Goal: Navigation & Orientation: Find specific page/section

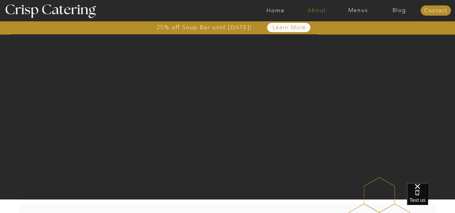
click at [316, 8] on nav "About" at bounding box center [316, 11] width 41 height 6
click at [311, 41] on nav "faq" at bounding box center [316, 43] width 30 height 6
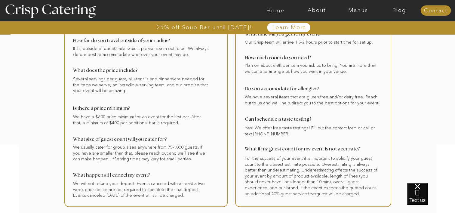
scroll to position [112, 0]
click at [358, 11] on nav "Menus" at bounding box center [357, 11] width 41 height 6
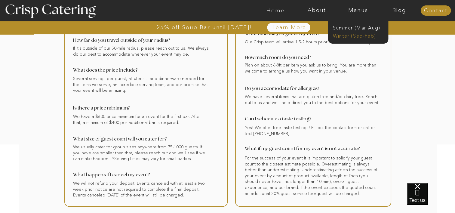
click at [362, 36] on nav "Winter (Sep-Feb)" at bounding box center [357, 35] width 49 height 6
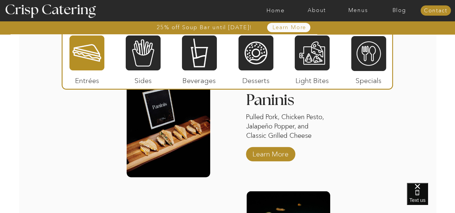
scroll to position [774, 0]
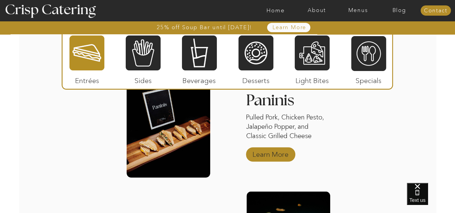
click at [277, 158] on p "Learn More" at bounding box center [270, 152] width 40 height 17
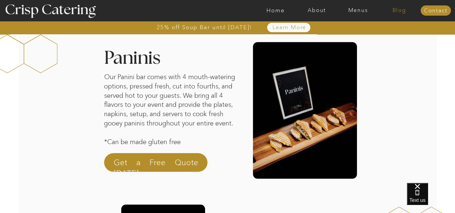
click at [393, 13] on nav "Blog" at bounding box center [399, 11] width 41 height 6
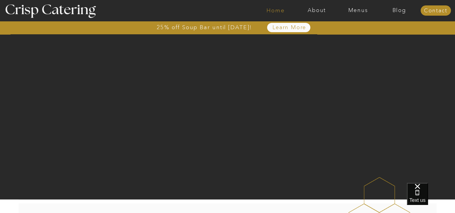
click at [278, 12] on nav "Home" at bounding box center [275, 11] width 41 height 6
click at [280, 11] on nav "Home" at bounding box center [275, 11] width 41 height 6
click at [280, 8] on nav "Home" at bounding box center [275, 11] width 41 height 6
click at [400, 12] on nav "Blog" at bounding box center [399, 11] width 41 height 6
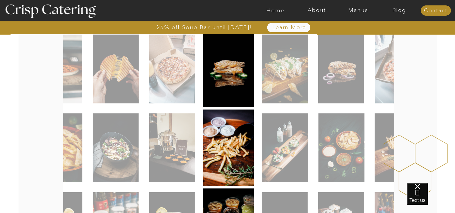
scroll to position [144, 0]
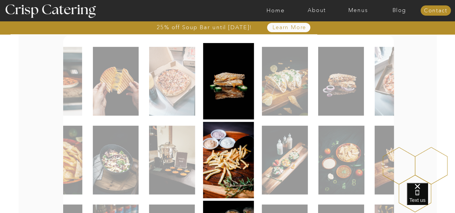
click at [71, 92] on img at bounding box center [59, 81] width 46 height 69
click at [134, 86] on img at bounding box center [116, 81] width 46 height 69
click at [172, 88] on img at bounding box center [172, 81] width 46 height 69
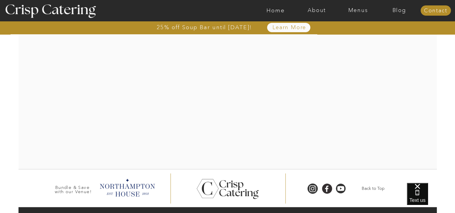
scroll to position [1148, 0]
